Goal: Task Accomplishment & Management: Use online tool/utility

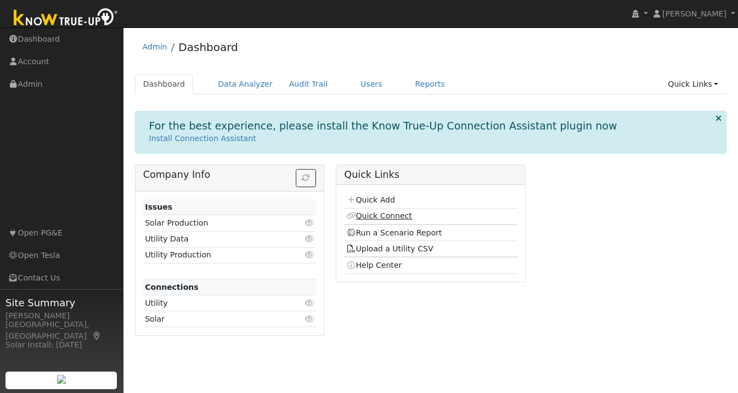
click at [388, 217] on link "Quick Connect" at bounding box center [379, 215] width 66 height 9
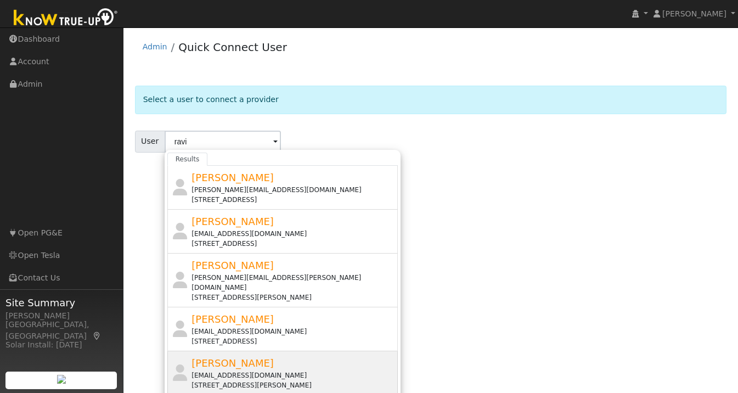
click at [238, 371] on div "[EMAIL_ADDRESS][DOMAIN_NAME]" at bounding box center [294, 376] width 204 height 10
type input "[PERSON_NAME]"
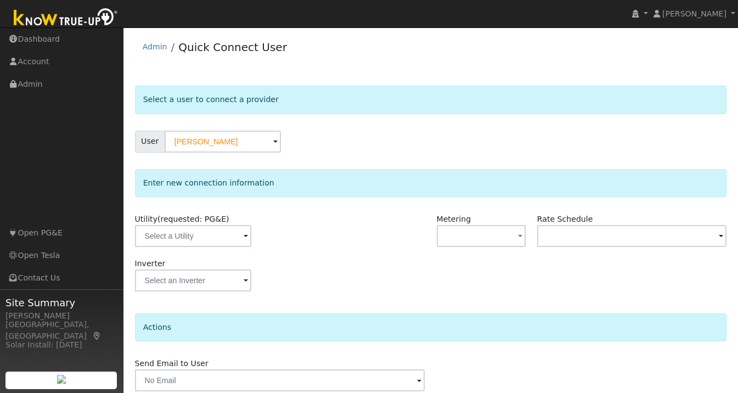
click at [244, 236] on span at bounding box center [246, 237] width 4 height 13
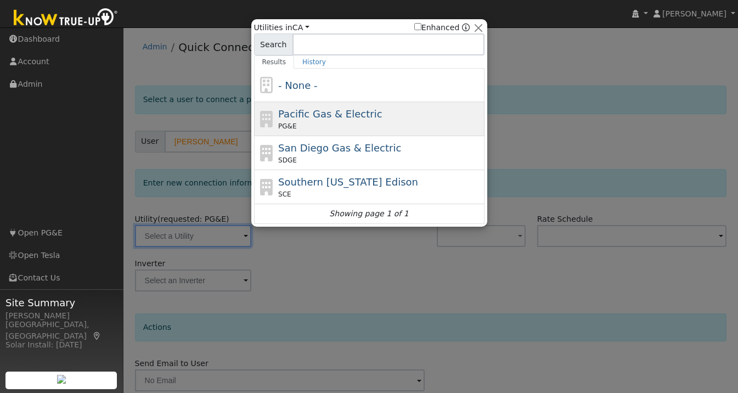
click at [337, 122] on div "PG&E" at bounding box center [380, 126] width 204 height 10
type input "PG&E"
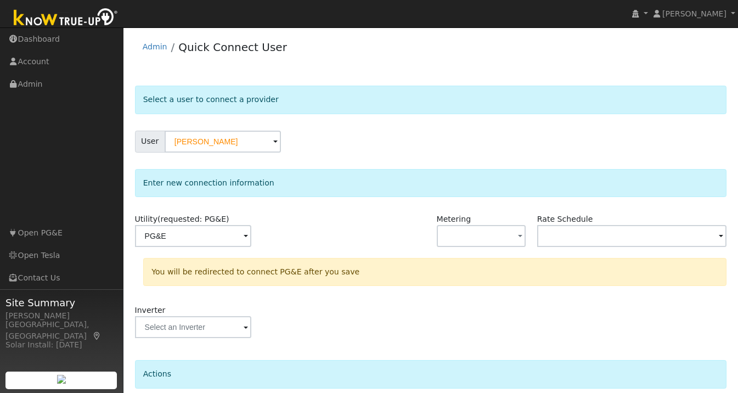
scroll to position [91, 0]
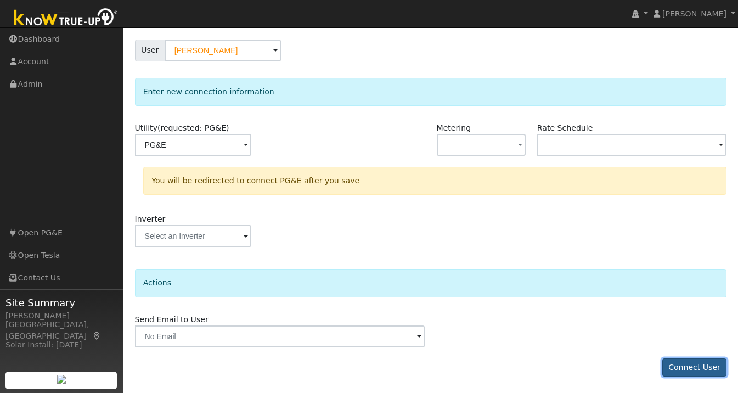
click at [696, 367] on button "Connect User" at bounding box center [695, 367] width 65 height 19
